Goal: Task Accomplishment & Management: Use online tool/utility

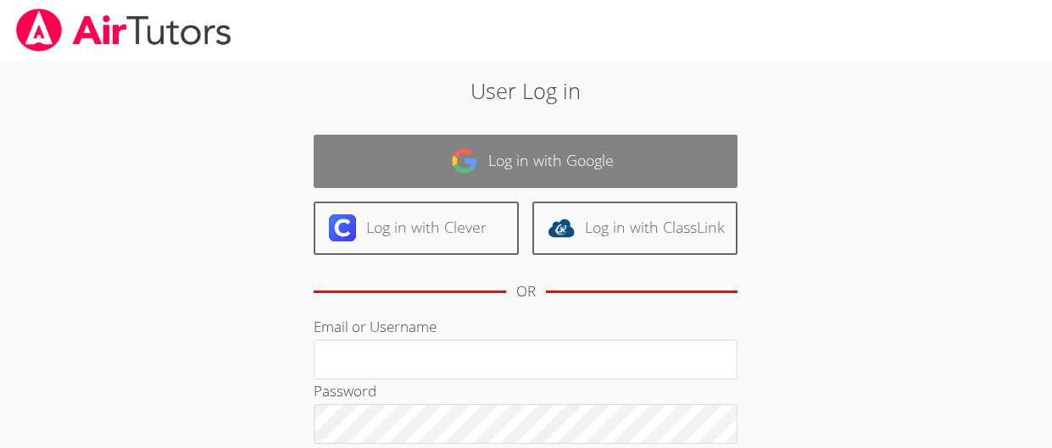
click at [464, 182] on link "Log in with Google" at bounding box center [526, 161] width 424 height 53
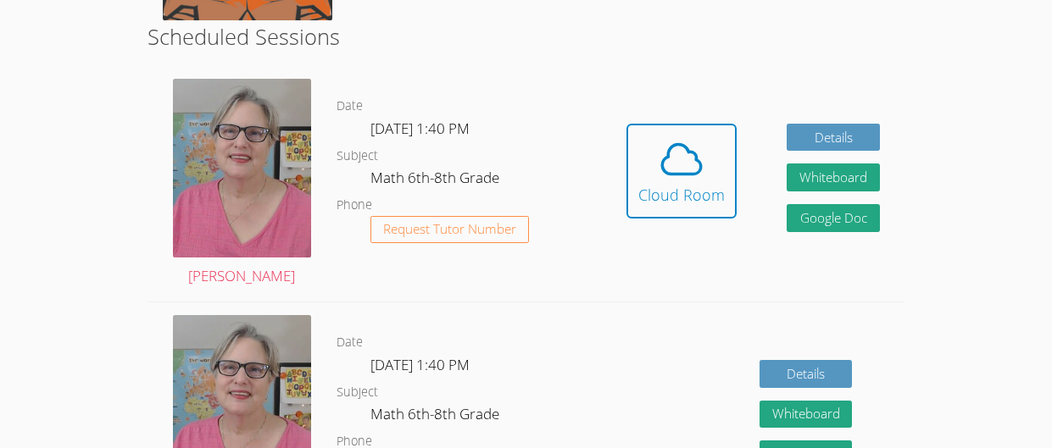
scroll to position [421, 0]
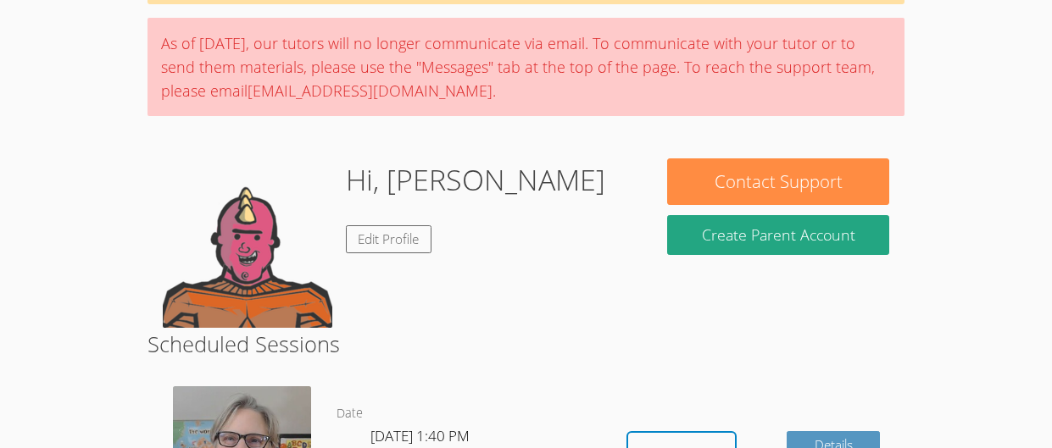
scroll to position [0, 0]
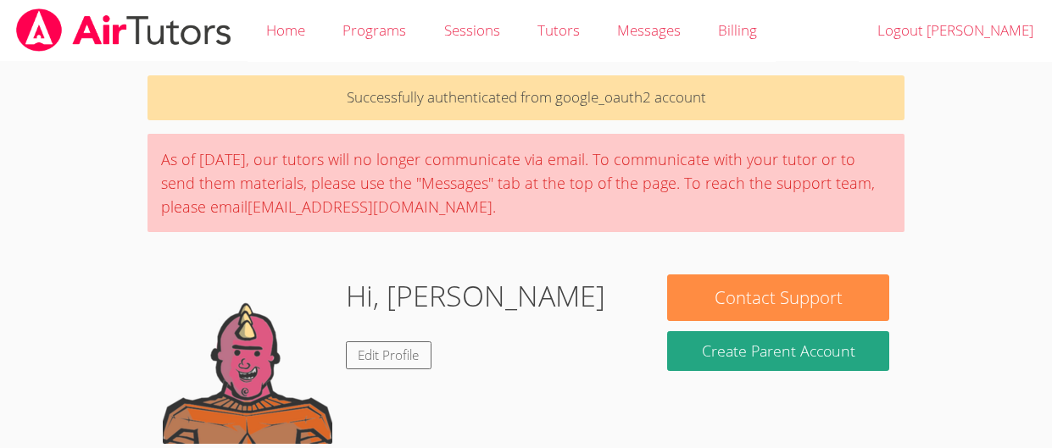
click at [573, 359] on div "Hi, [PERSON_NAME] Edit Profile" at bounding box center [400, 360] width 475 height 170
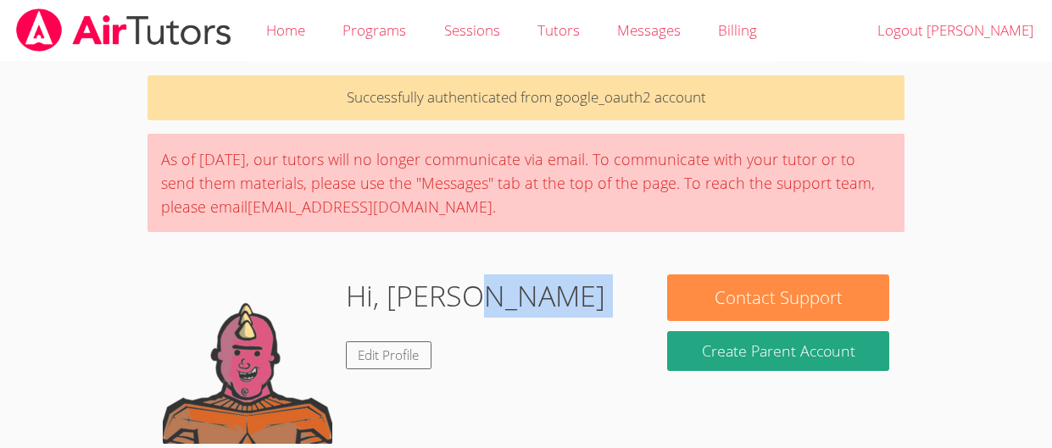
click at [573, 359] on div "Hi, [PERSON_NAME] Edit Profile" at bounding box center [400, 360] width 475 height 170
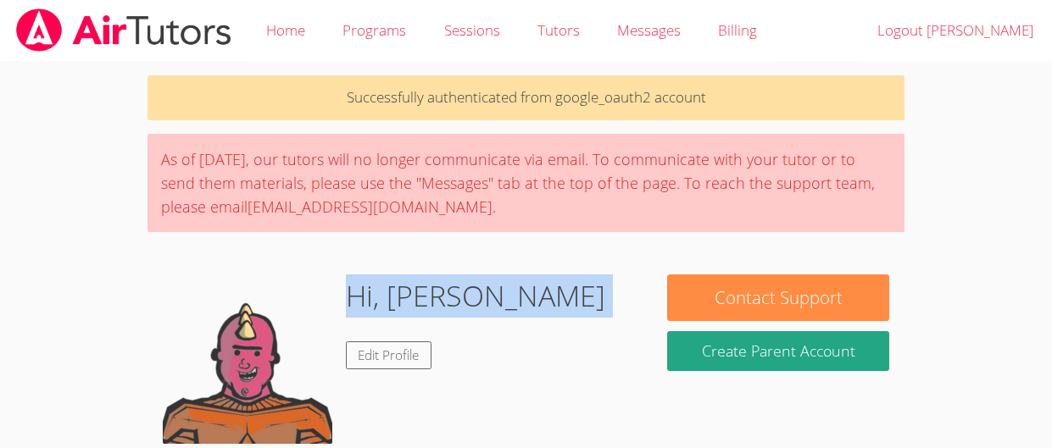
click at [573, 359] on div "Hi, [PERSON_NAME] Edit Profile" at bounding box center [400, 360] width 475 height 170
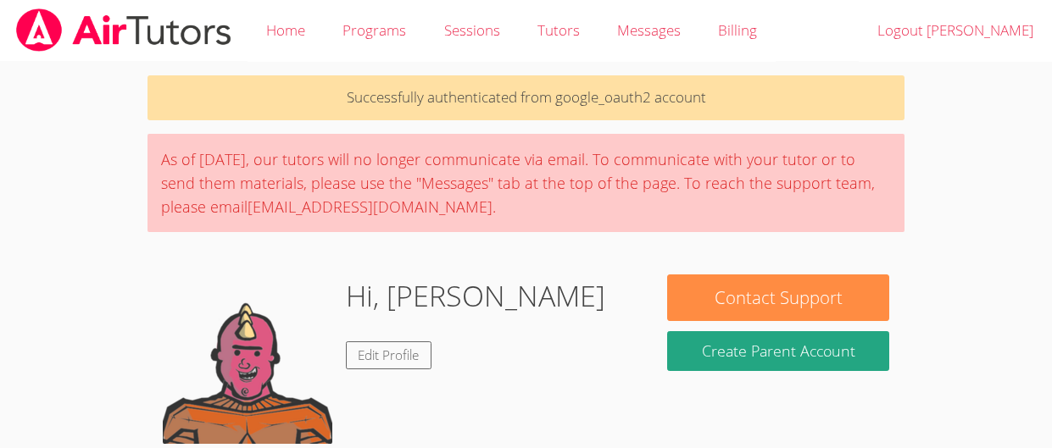
click at [573, 359] on div "Hi, [PERSON_NAME] Edit Profile" at bounding box center [400, 360] width 475 height 170
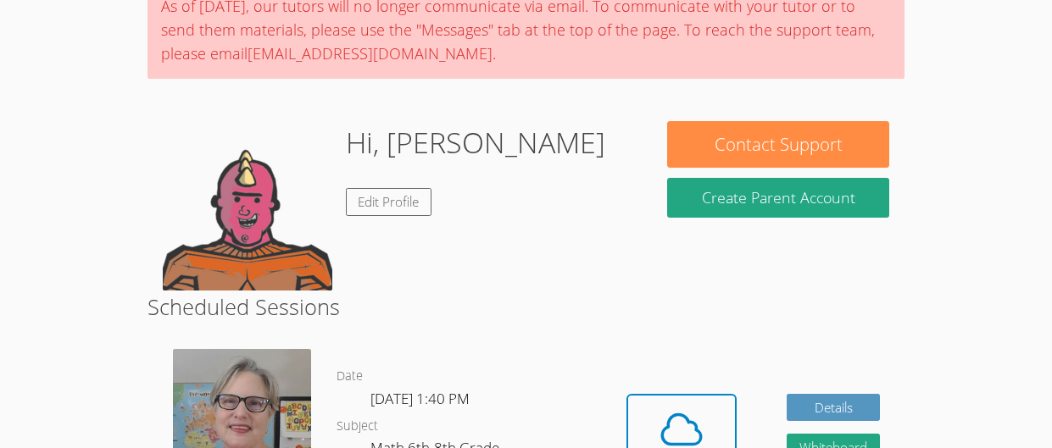
scroll to position [193, 0]
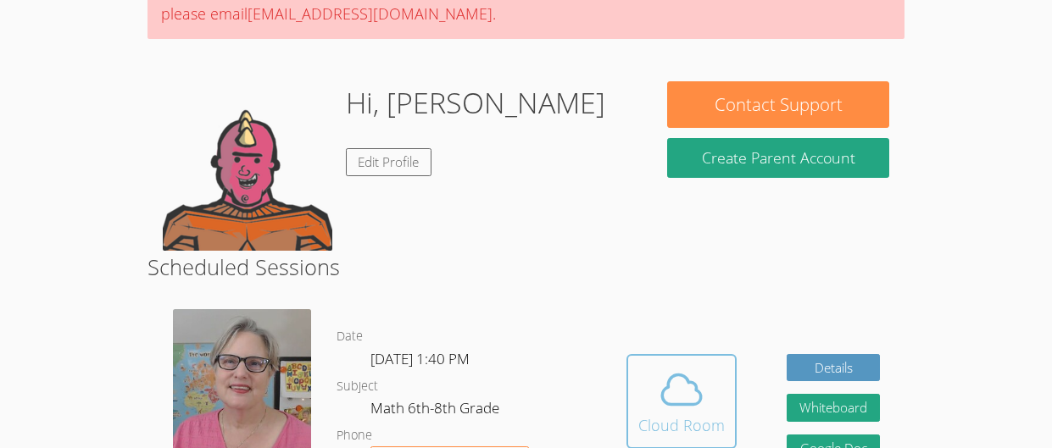
click at [641, 376] on span at bounding box center [681, 389] width 86 height 47
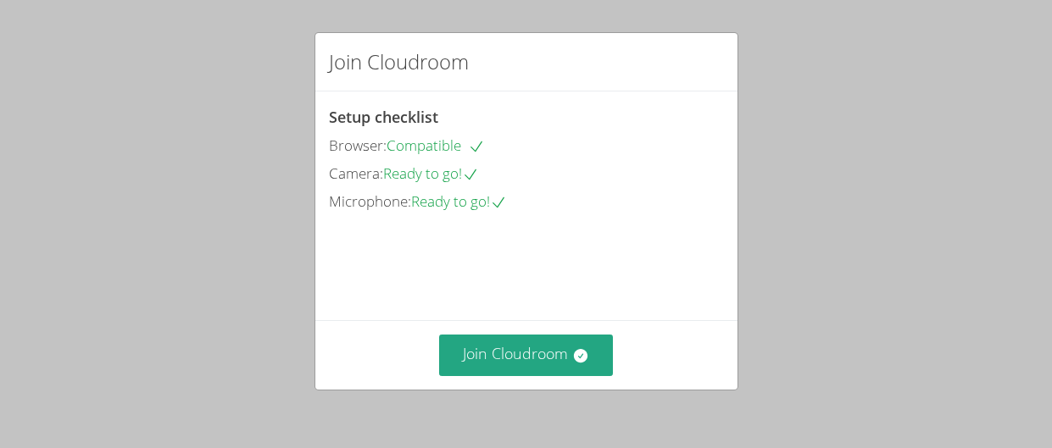
scroll to position [163, 0]
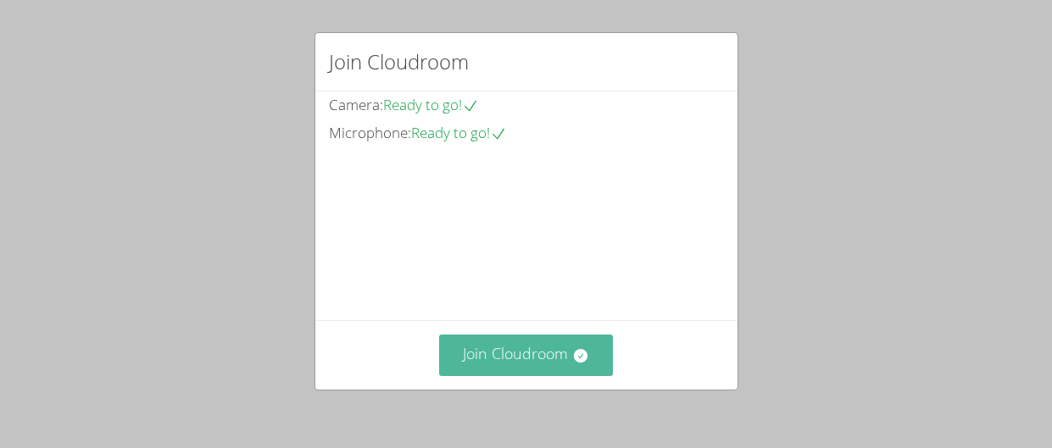
click at [527, 342] on button "Join Cloudroom" at bounding box center [526, 356] width 174 height 42
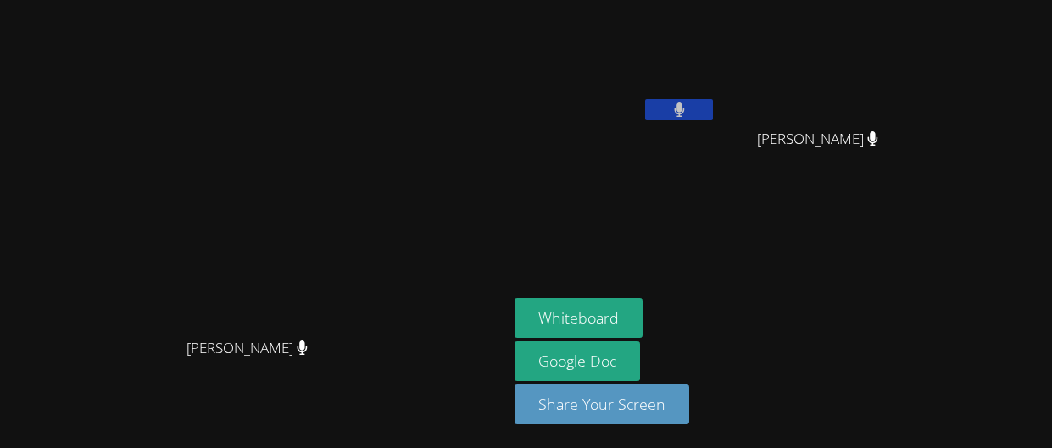
click at [381, 138] on video at bounding box center [254, 190] width 254 height 278
click at [642, 309] on button "Whiteboard" at bounding box center [578, 318] width 128 height 40
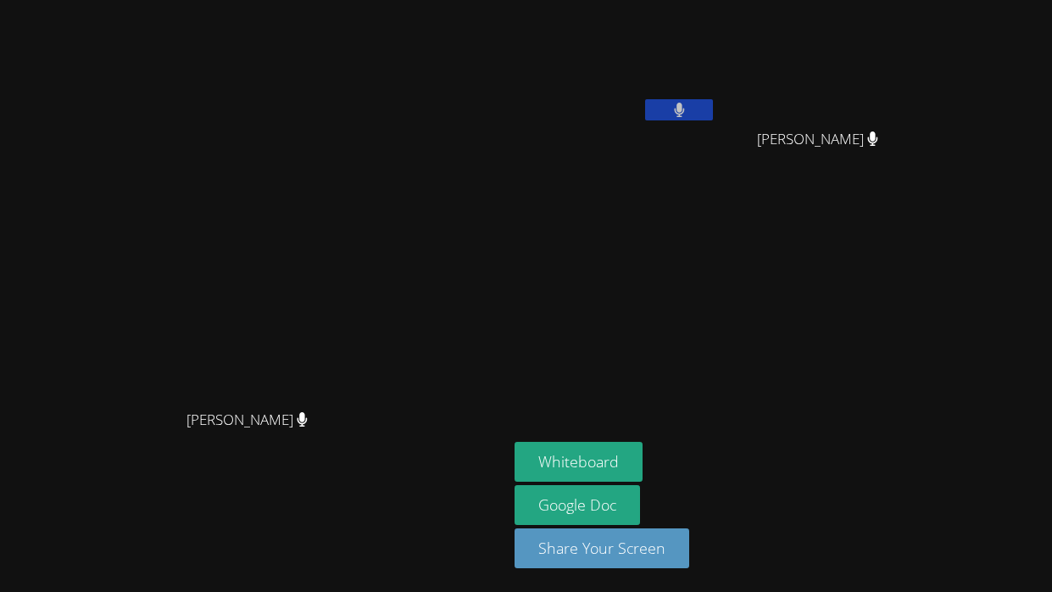
click at [713, 110] on button at bounding box center [679, 109] width 68 height 21
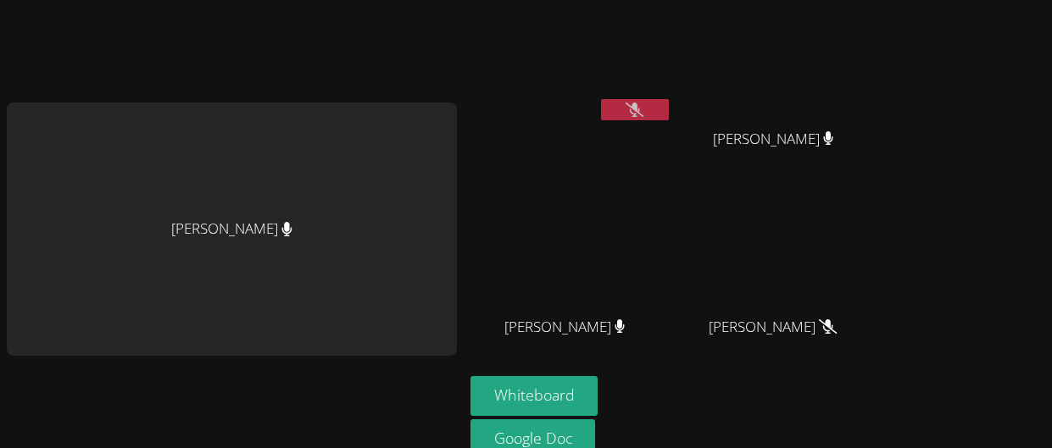
click at [603, 108] on button at bounding box center [635, 109] width 68 height 21
click at [617, 118] on button at bounding box center [635, 109] width 68 height 21
click at [630, 97] on video at bounding box center [571, 64] width 202 height 114
click at [625, 108] on icon at bounding box center [634, 110] width 18 height 14
click at [613, 120] on button at bounding box center [635, 109] width 68 height 21
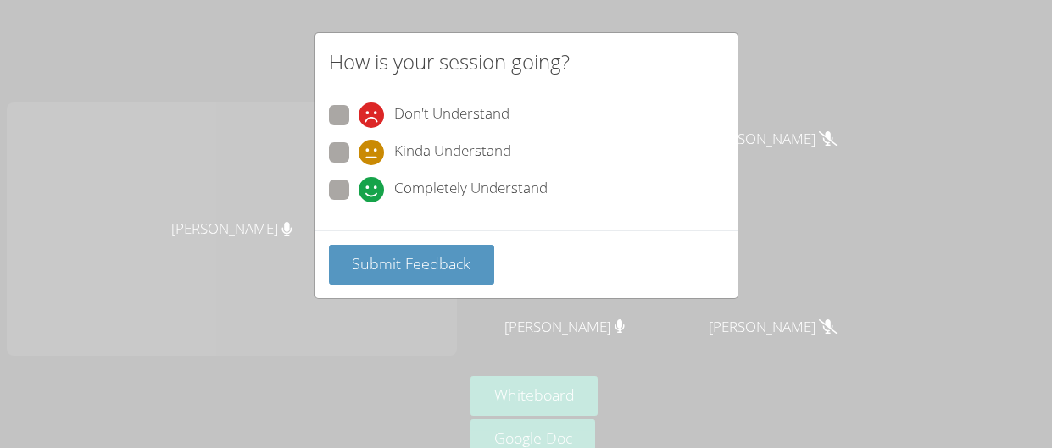
click at [359, 203] on span at bounding box center [359, 203] width 0 height 0
click at [359, 189] on input "Completely Understand" at bounding box center [366, 187] width 14 height 14
radio input "true"
click at [359, 165] on span at bounding box center [359, 165] width 0 height 0
click at [359, 152] on input "Kinda Understand" at bounding box center [366, 149] width 14 height 14
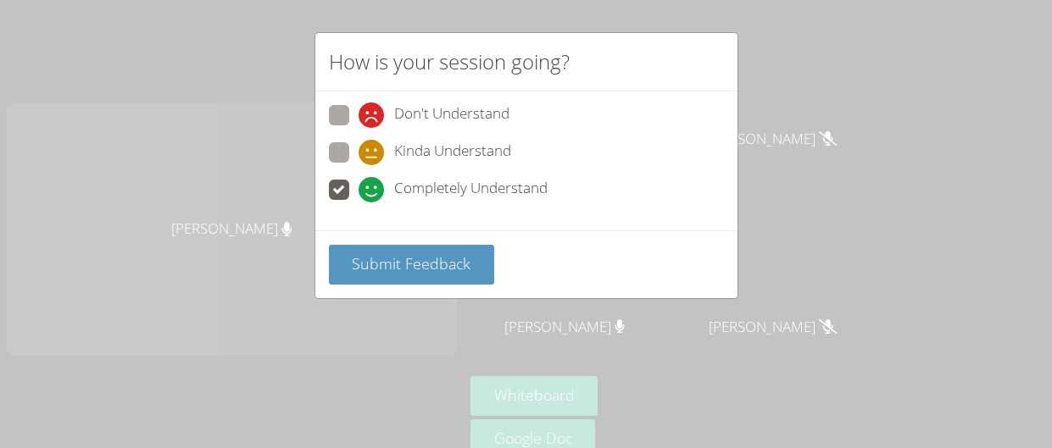
radio input "true"
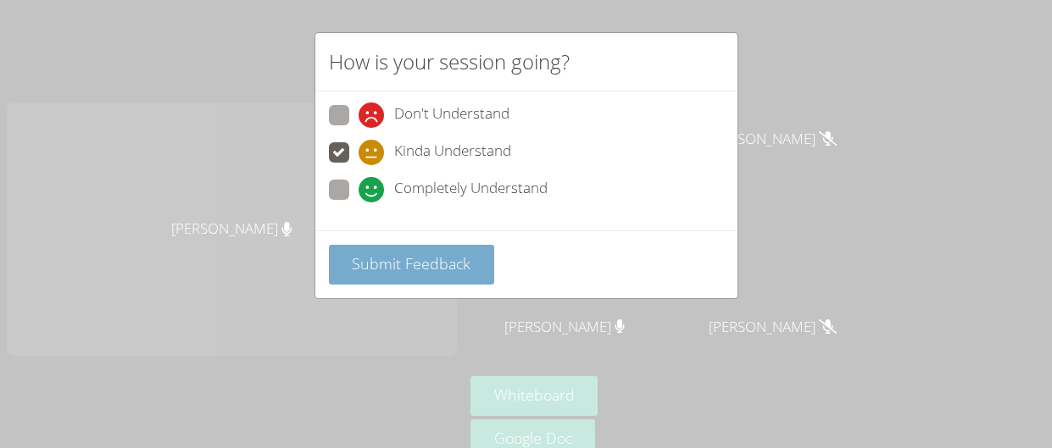
click at [344, 261] on button "Submit Feedback" at bounding box center [412, 265] width 166 height 40
